Goal: Task Accomplishment & Management: Manage account settings

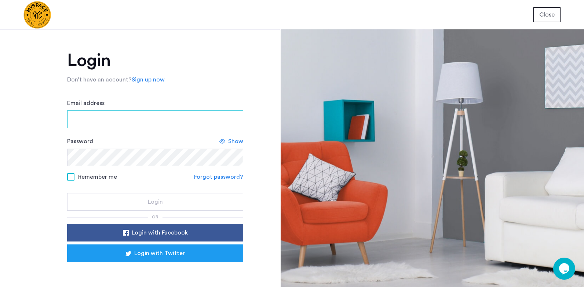
click at [180, 118] on input "Email address" at bounding box center [155, 119] width 176 height 18
click at [13, 137] on div "Login Don’t have an account? Sign up now Email address Password Show Remember m…" at bounding box center [140, 157] width 280 height 257
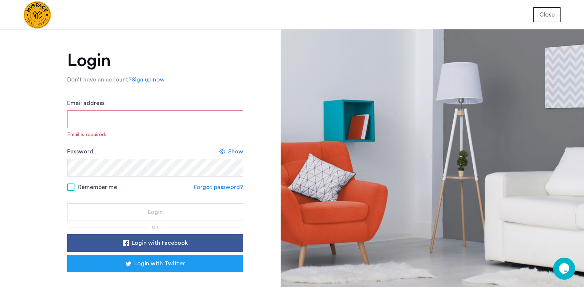
click at [98, 122] on input "Email address" at bounding box center [155, 119] width 176 height 18
type input "*"
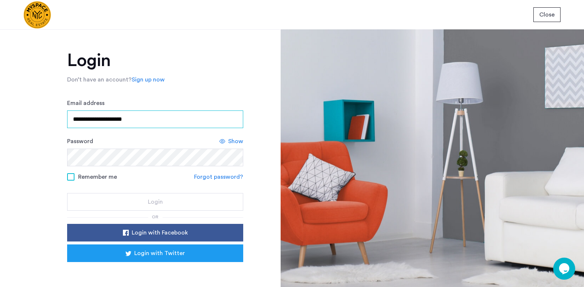
type input "**********"
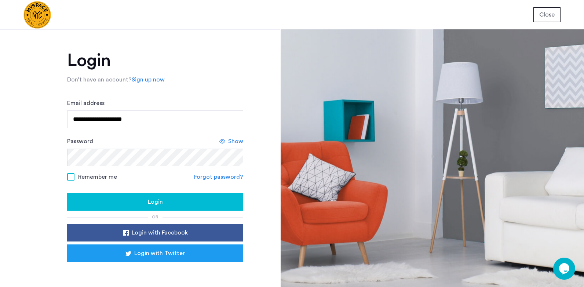
click at [69, 174] on span at bounding box center [70, 176] width 7 height 7
click at [87, 202] on div "Login" at bounding box center [155, 201] width 164 height 9
click at [153, 202] on span "Login" at bounding box center [155, 201] width 15 height 9
click at [31, 11] on img at bounding box center [37, 15] width 28 height 28
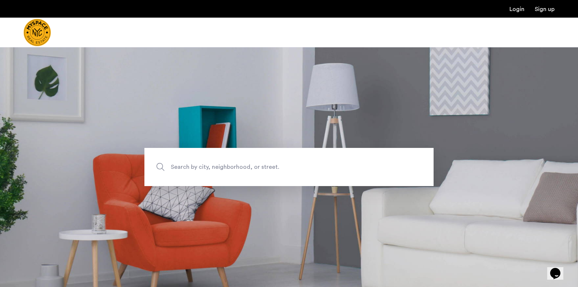
click at [517, 9] on link "Login" at bounding box center [517, 9] width 15 height 6
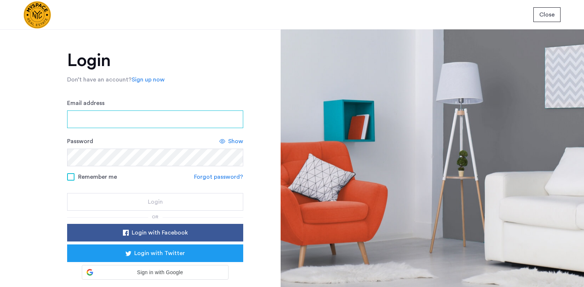
click at [147, 114] on input "Email address" at bounding box center [155, 119] width 176 height 18
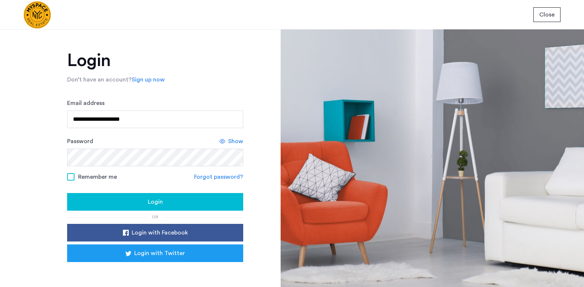
click at [73, 176] on span at bounding box center [70, 176] width 7 height 7
click at [120, 203] on div "Login" at bounding box center [155, 201] width 164 height 9
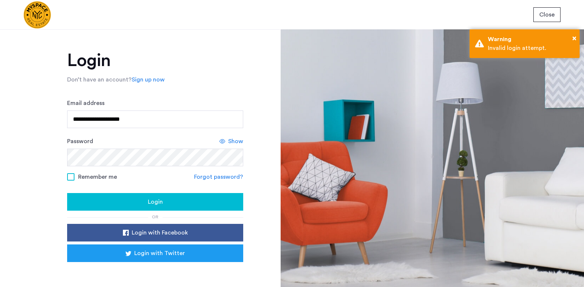
scroll to position [18, 0]
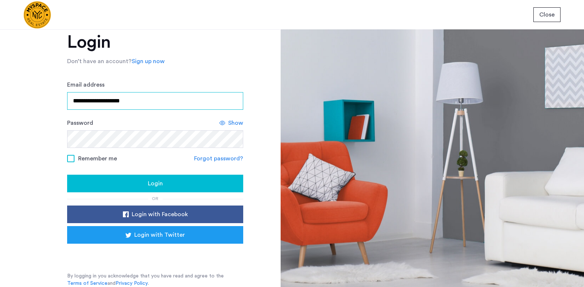
click at [86, 102] on input "**********" at bounding box center [155, 101] width 176 height 18
type input "**********"
click at [140, 186] on div "Login" at bounding box center [155, 183] width 164 height 9
